Goal: Navigation & Orientation: Find specific page/section

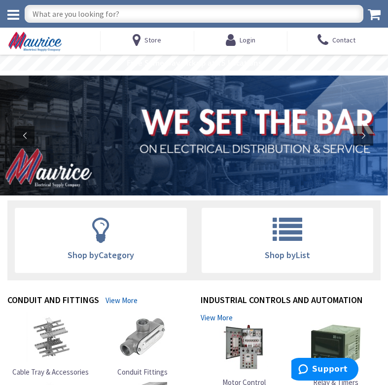
click at [14, 16] on icon at bounding box center [13, 15] width 12 height 14
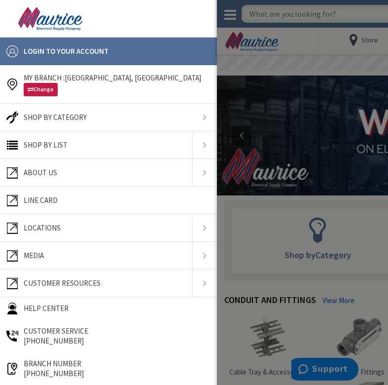
click at [39, 228] on span "Locations" at bounding box center [42, 227] width 37 height 9
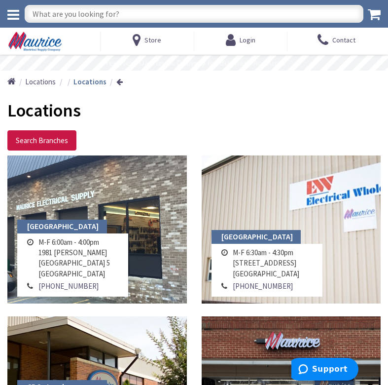
click at [294, 248] on td "M-F 6:30am - 4:30pm 12200 Old Baltimore Pike Beltsville, MD 20705" at bounding box center [267, 263] width 72 height 34
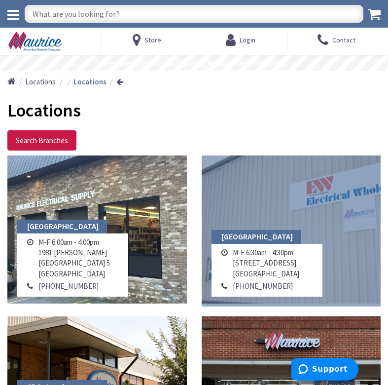
click at [326, 209] on link at bounding box center [292, 229] width 180 height 148
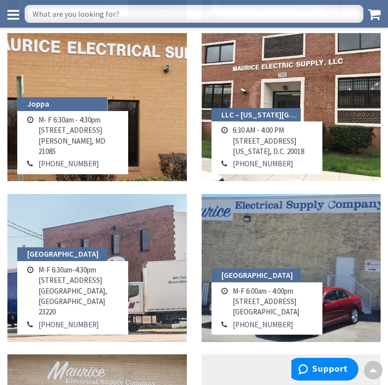
scroll to position [730, 0]
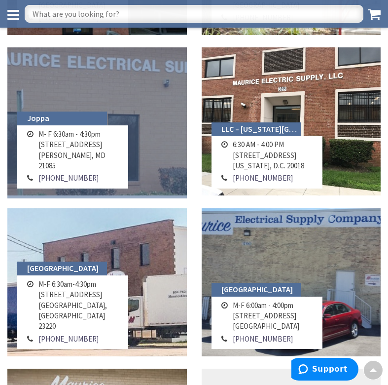
click at [84, 98] on link at bounding box center [97, 121] width 180 height 148
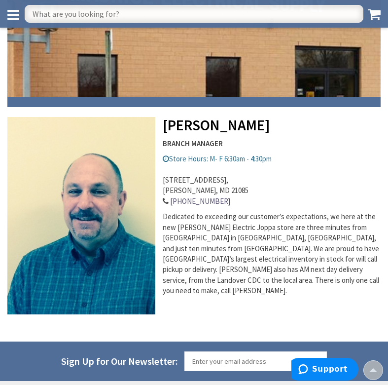
scroll to position [124, 0]
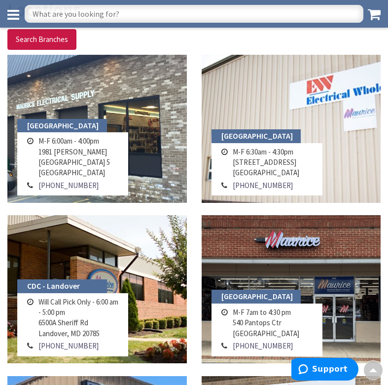
scroll to position [71, 0]
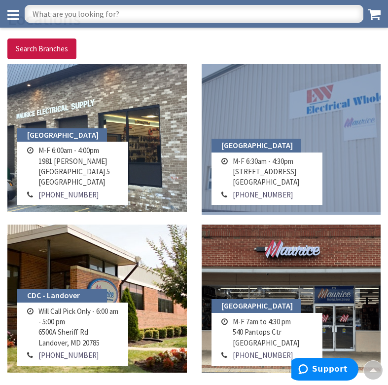
click at [316, 137] on link at bounding box center [292, 138] width 180 height 148
